Goal: Book appointment/travel/reservation

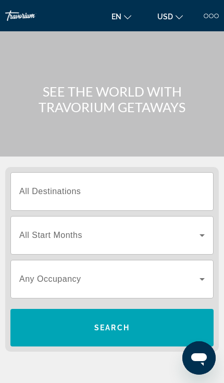
click at [191, 197] on input "Destination All Destinations" at bounding box center [112, 192] width 186 height 13
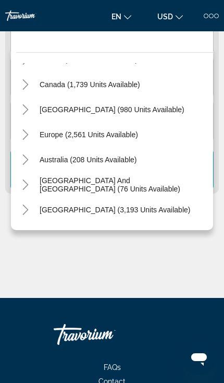
scroll to position [159, 0]
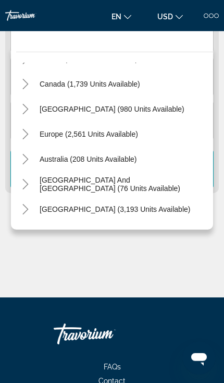
click at [45, 212] on span "[GEOGRAPHIC_DATA] (3,193 units available)" at bounding box center [115, 209] width 151 height 8
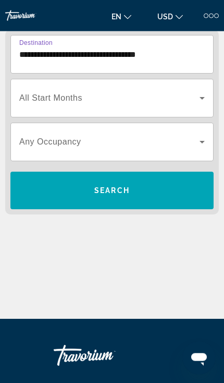
scroll to position [130, 0]
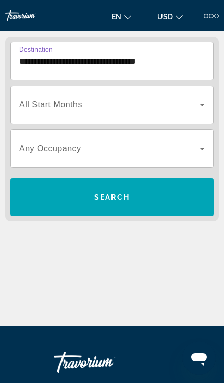
click at [28, 111] on div "Search widget" at bounding box center [112, 104] width 186 height 29
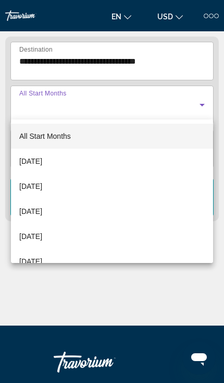
click at [31, 62] on div at bounding box center [112, 191] width 224 height 383
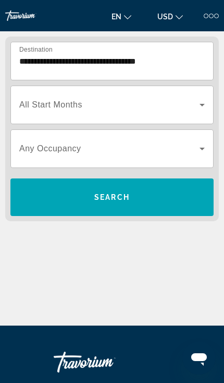
click at [32, 60] on input "**********" at bounding box center [112, 61] width 186 height 13
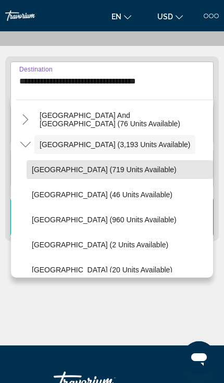
scroll to position [188, 0]
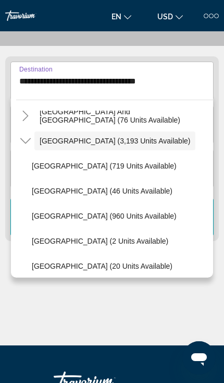
click at [36, 216] on span "[GEOGRAPHIC_DATA] (960 units available)" at bounding box center [104, 216] width 145 height 8
type input "**********"
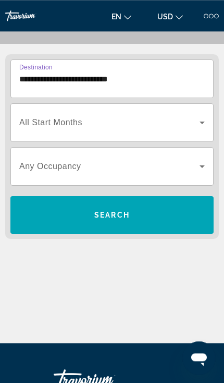
scroll to position [130, 0]
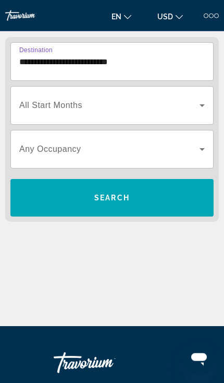
click at [36, 110] on span "Search widget" at bounding box center [109, 105] width 180 height 13
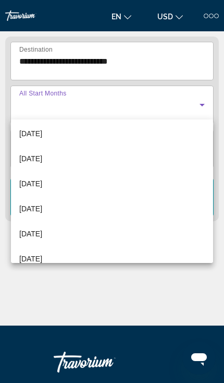
scroll to position [74, 0]
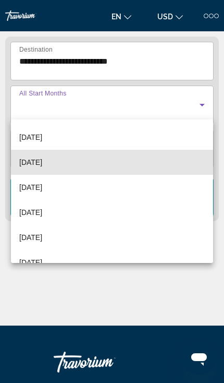
click at [42, 167] on span "[DATE]" at bounding box center [30, 162] width 23 height 13
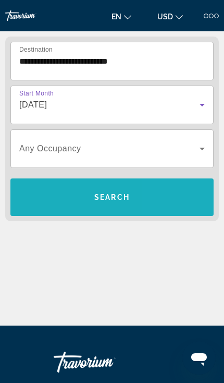
click at [171, 200] on span "Search widget" at bounding box center [111, 197] width 203 height 25
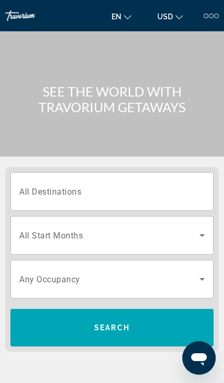
click at [164, 194] on input "Destination All Destinations" at bounding box center [112, 192] width 186 height 13
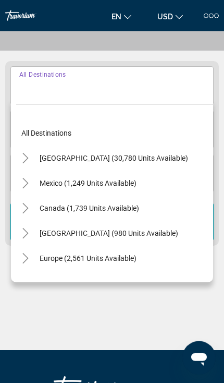
scroll to position [130, 0]
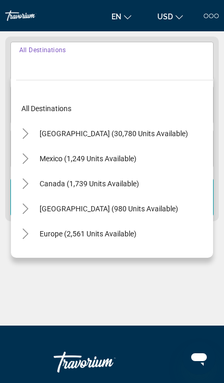
click at [31, 137] on mat-icon "Toggle United States (30,780 units available)" at bounding box center [25, 134] width 18 height 18
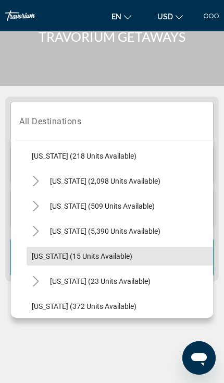
scroll to position [82, 0]
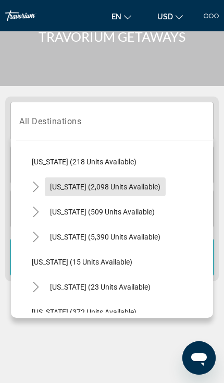
click at [115, 186] on span "[US_STATE] (2,098 units available)" at bounding box center [105, 187] width 111 height 8
type input "**********"
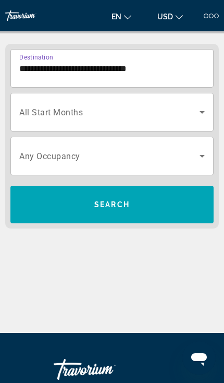
scroll to position [130, 0]
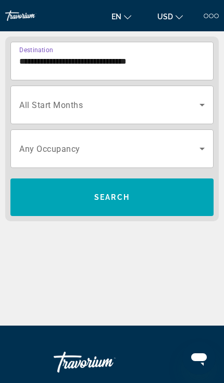
click at [135, 109] on span "Search widget" at bounding box center [109, 105] width 180 height 13
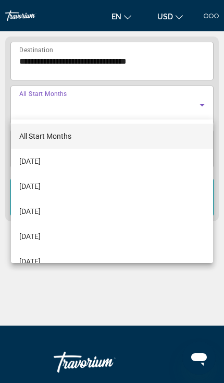
click at [120, 293] on div at bounding box center [112, 191] width 224 height 383
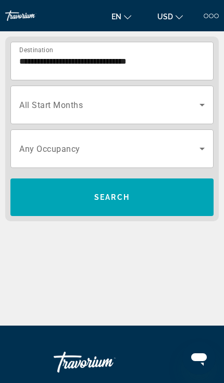
click at [134, 197] on span "Search widget" at bounding box center [111, 197] width 203 height 25
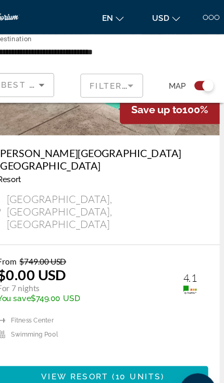
scroll to position [401, 0]
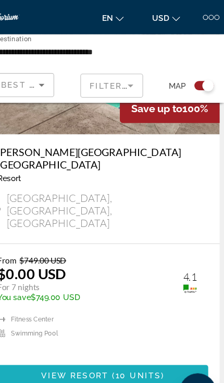
click at [117, 338] on span "( 10 units )" at bounding box center [142, 342] width 51 height 8
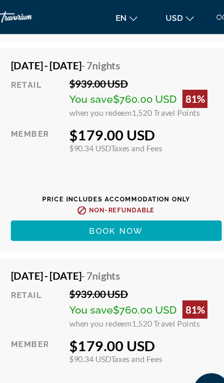
scroll to position [2263, 0]
